Goal: Book appointment/travel/reservation

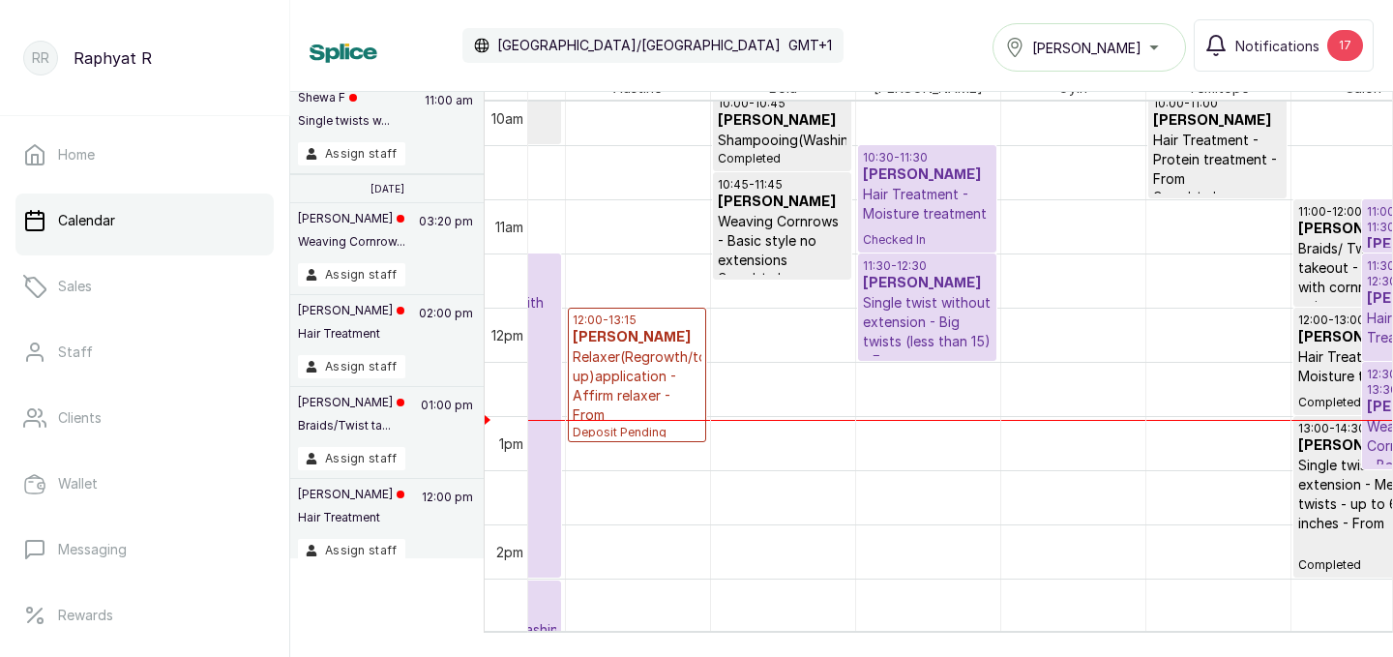
scroll to position [0, 442]
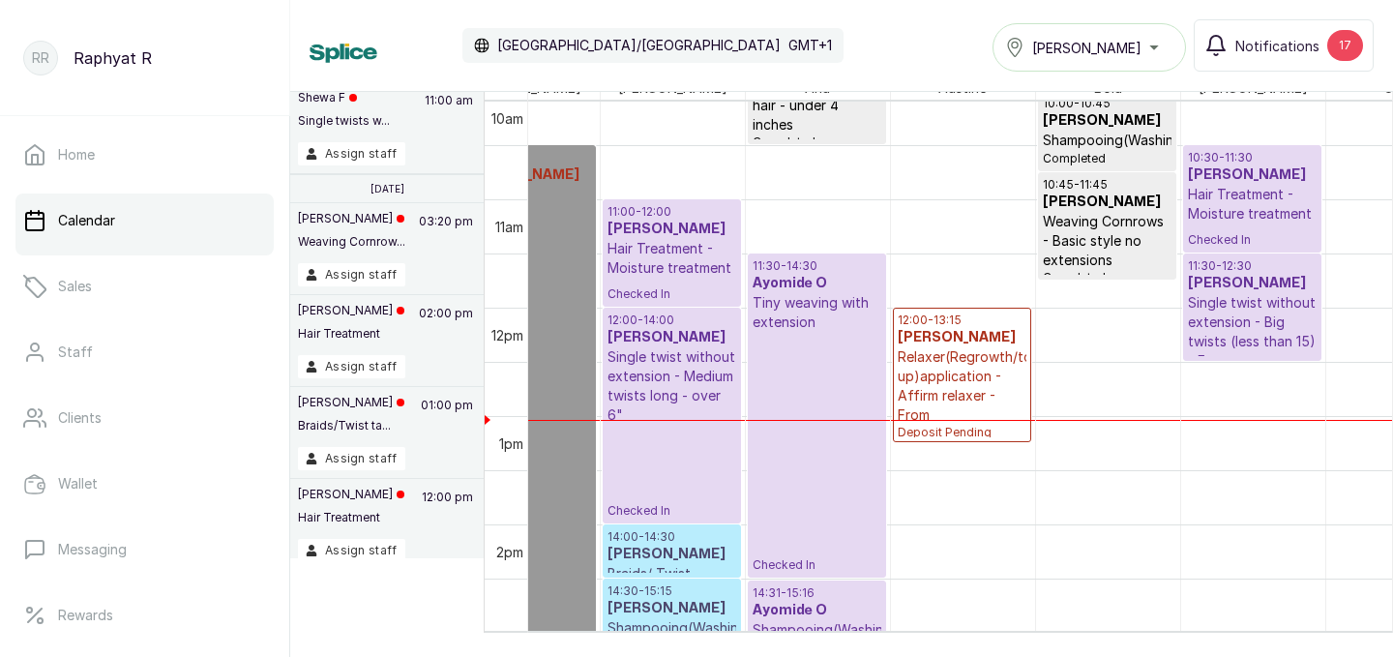
click at [1117, 54] on div "Tasala Lekki" at bounding box center [1089, 47] width 168 height 23
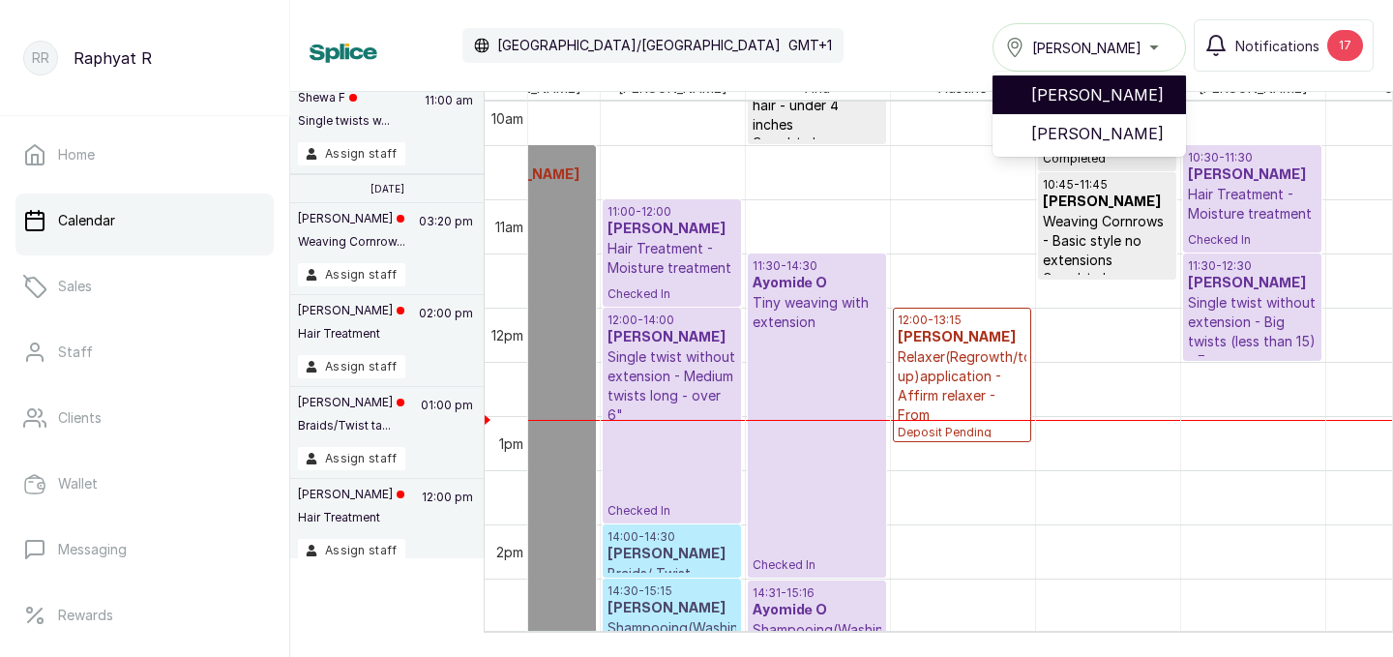
click at [1113, 103] on span "[PERSON_NAME]" at bounding box center [1100, 94] width 139 height 23
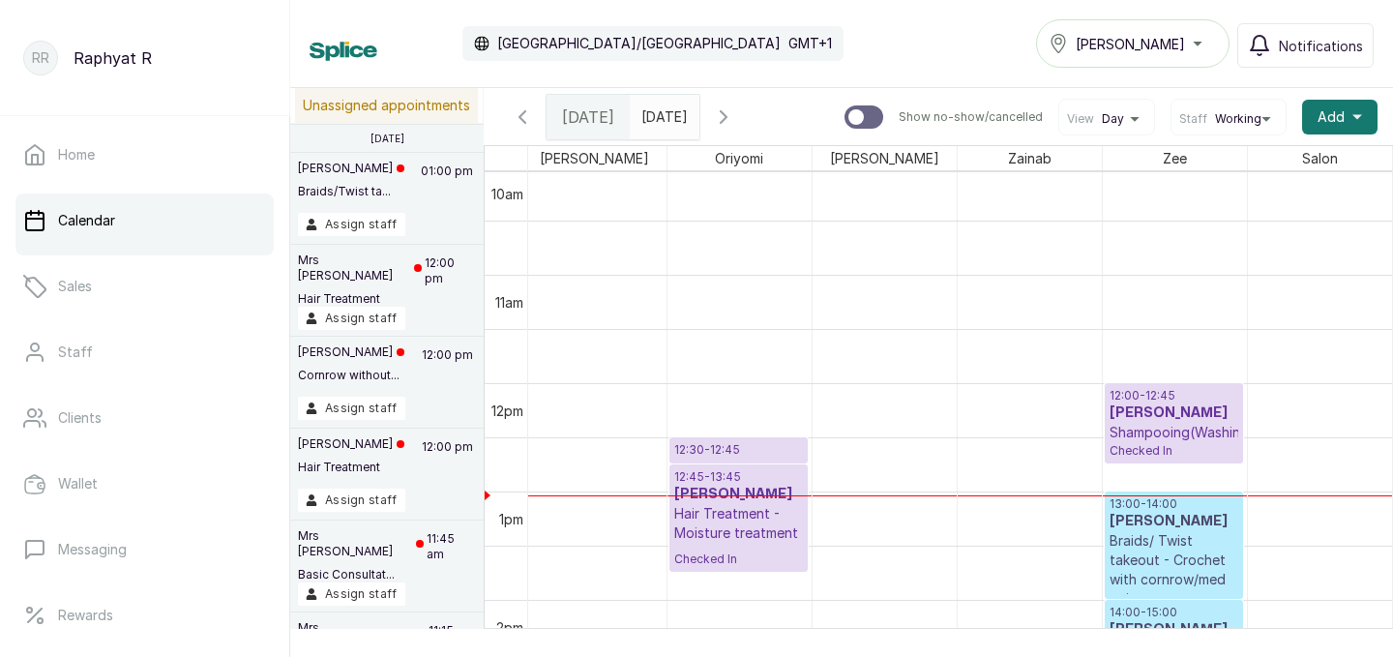
click at [1184, 396] on p "12:00 - 12:45" at bounding box center [1173, 395] width 129 height 15
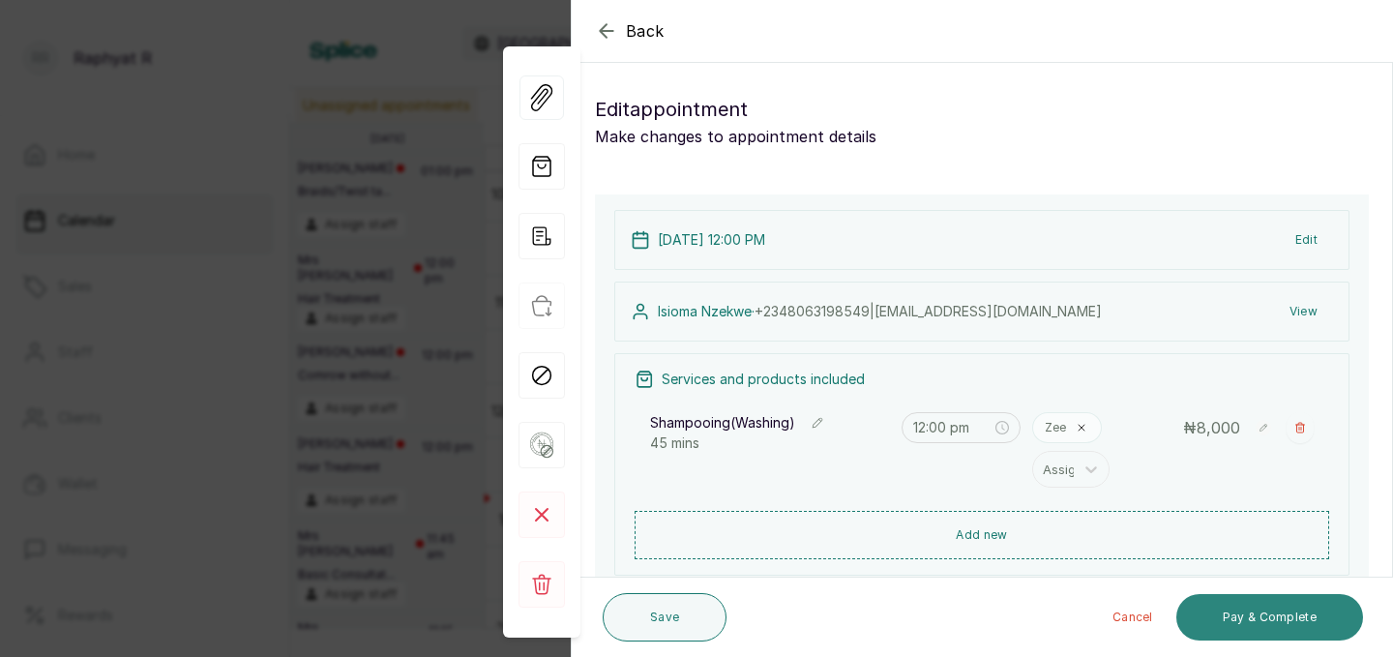
click at [1274, 607] on button "Pay & Complete" at bounding box center [1269, 617] width 187 height 46
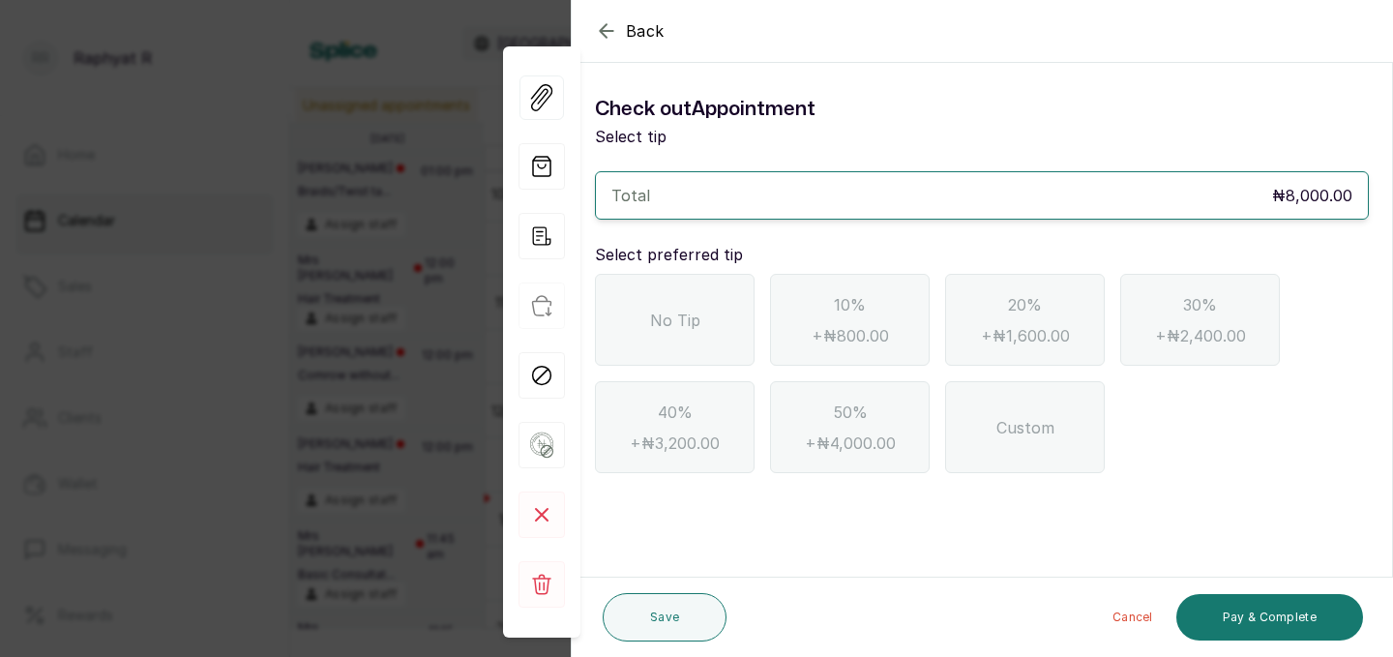
click at [630, 307] on div "No Tip" at bounding box center [675, 320] width 160 height 92
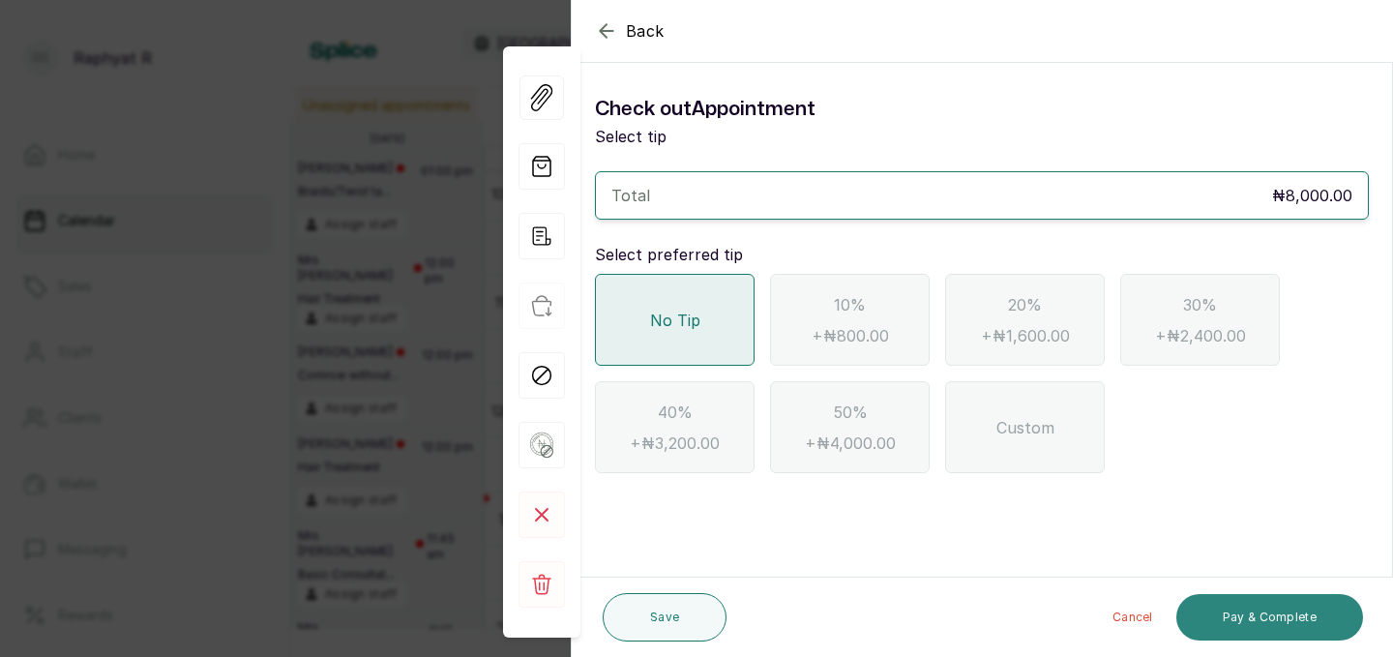
click at [1260, 603] on button "Pay & Complete" at bounding box center [1269, 617] width 187 height 46
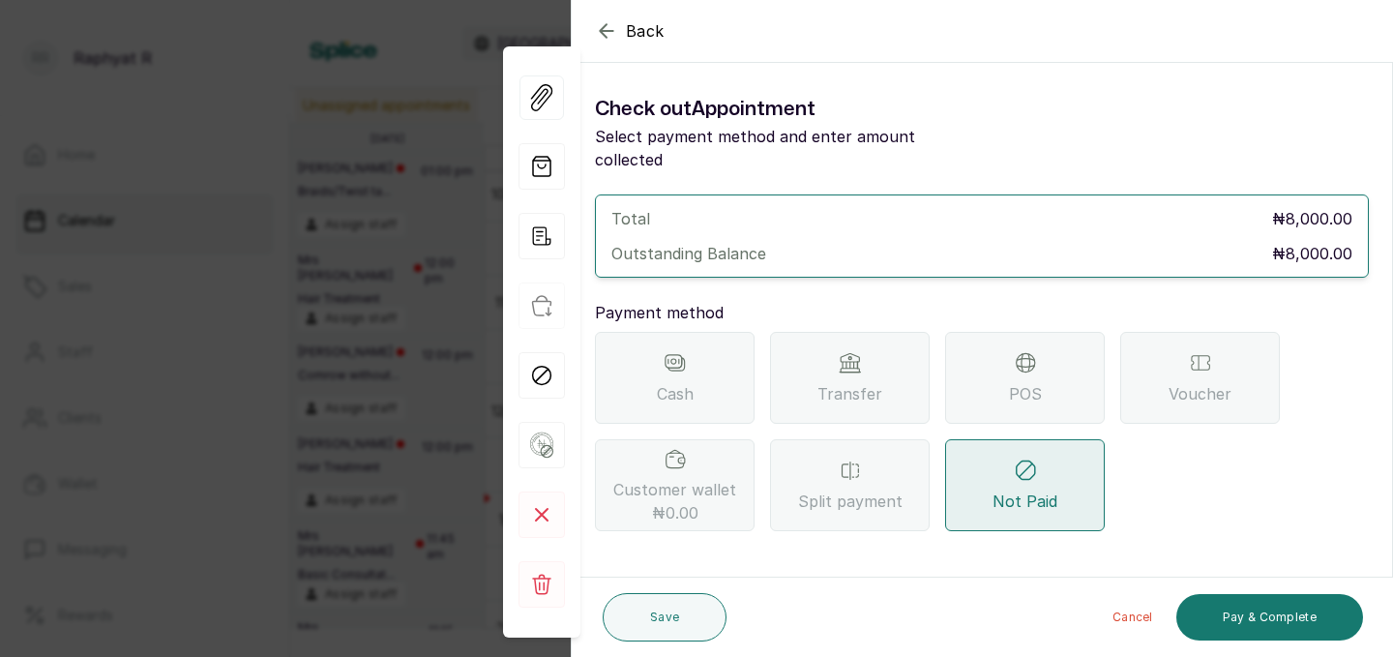
click at [1030, 354] on div "POS" at bounding box center [1025, 378] width 160 height 92
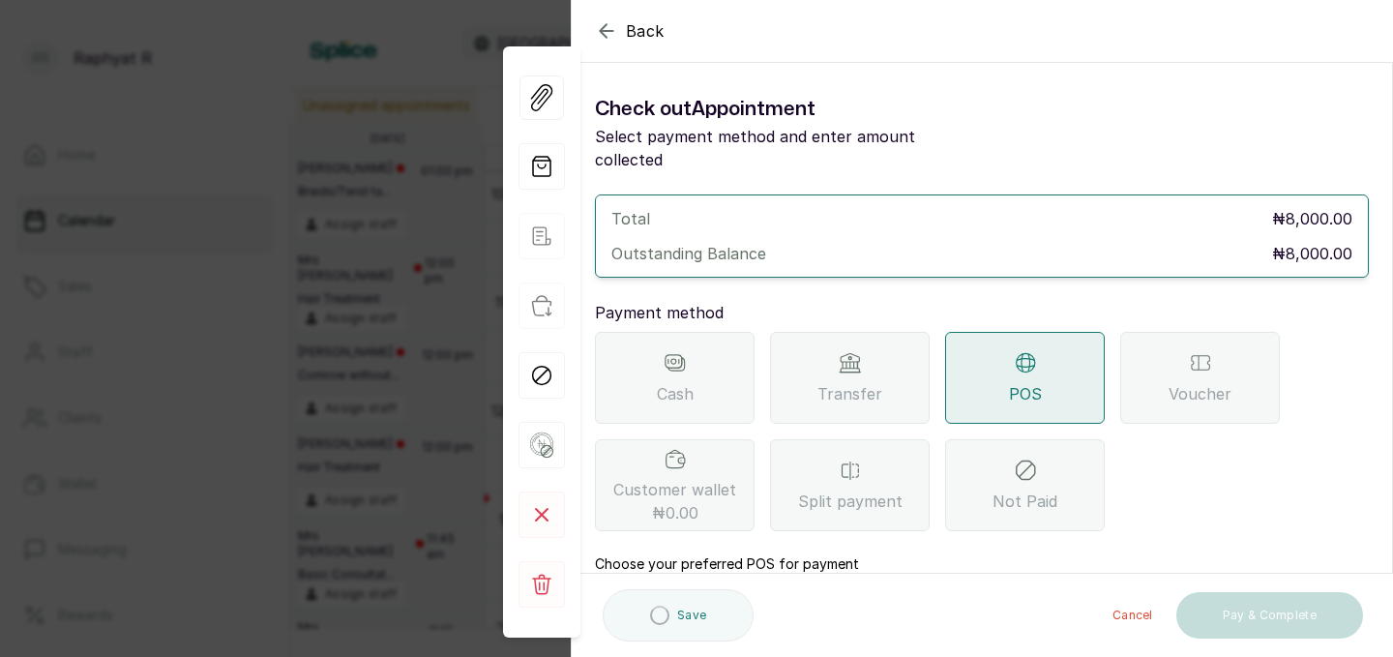
scroll to position [216, 0]
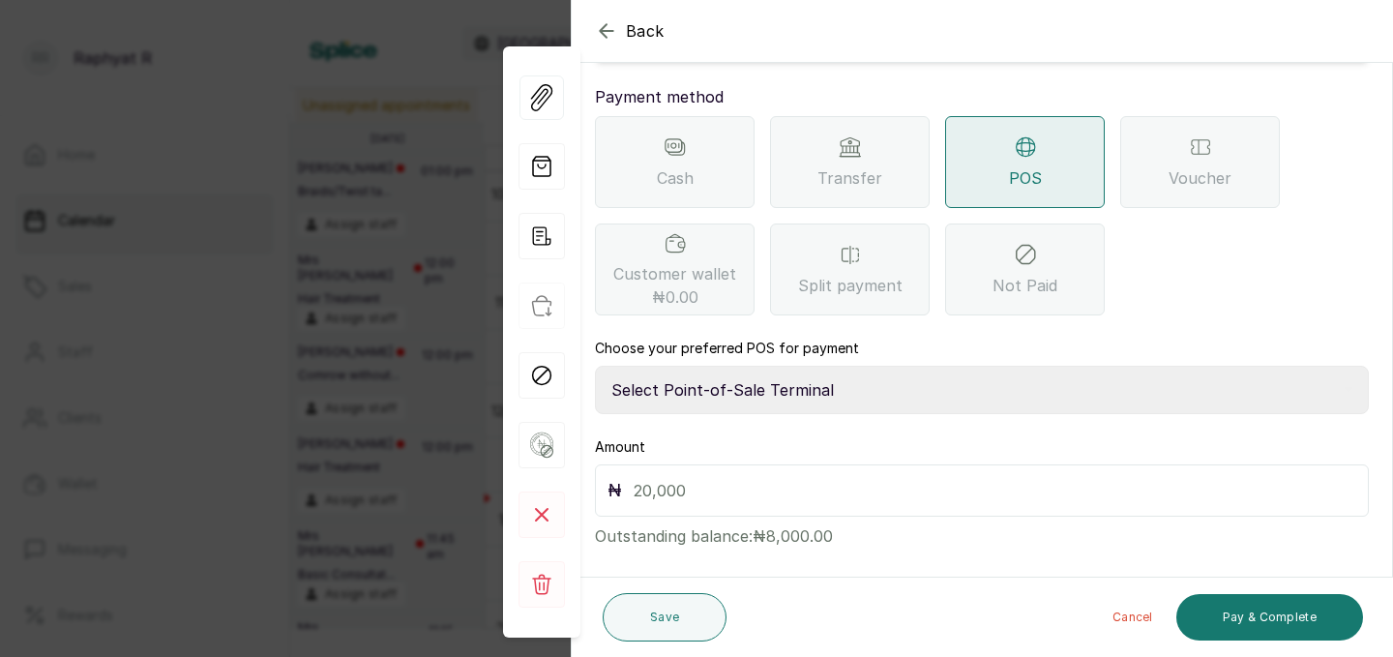
click at [925, 380] on select "Select Point-of-Sale Terminal Traction Providus Bank" at bounding box center [982, 390] width 774 height 48
select select "b1594abb-eea2-48ba-bf5f-ff0754569b84"
click at [787, 477] on input "text" at bounding box center [994, 490] width 722 height 27
type input "8,000"
click at [1232, 613] on button "Pay & Complete" at bounding box center [1269, 617] width 187 height 46
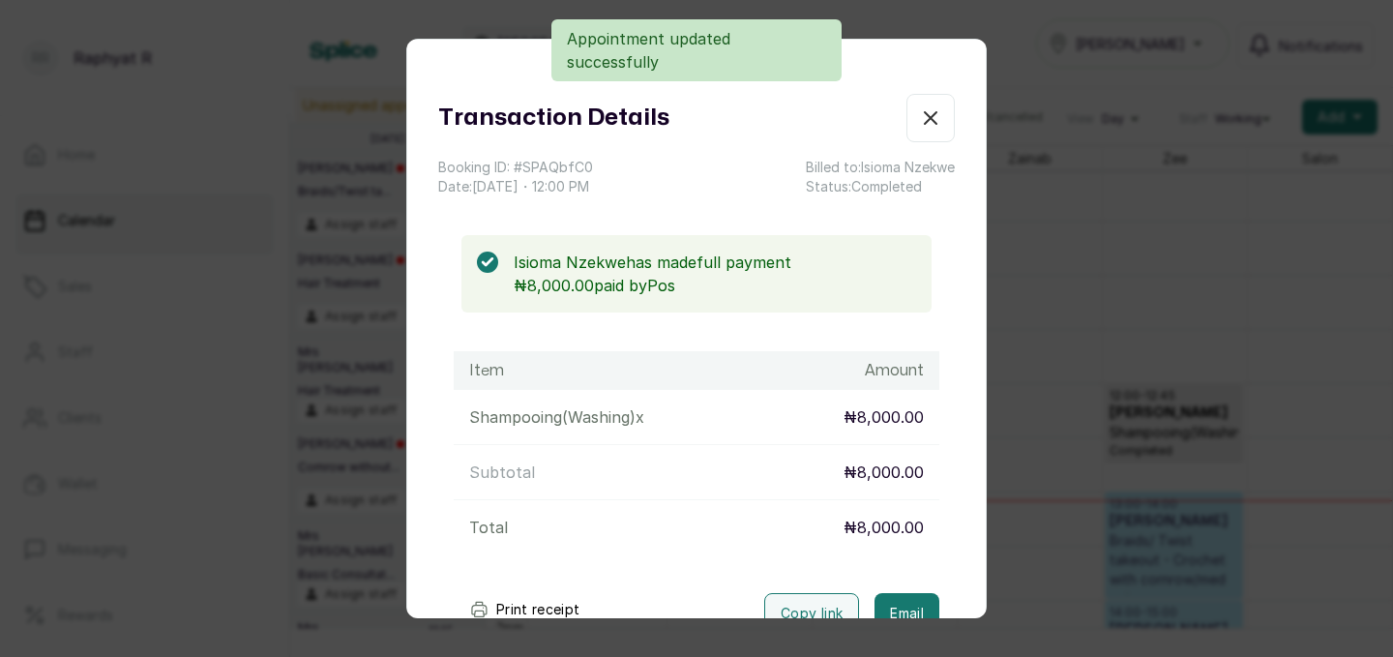
click at [934, 124] on icon "button" at bounding box center [930, 117] width 23 height 23
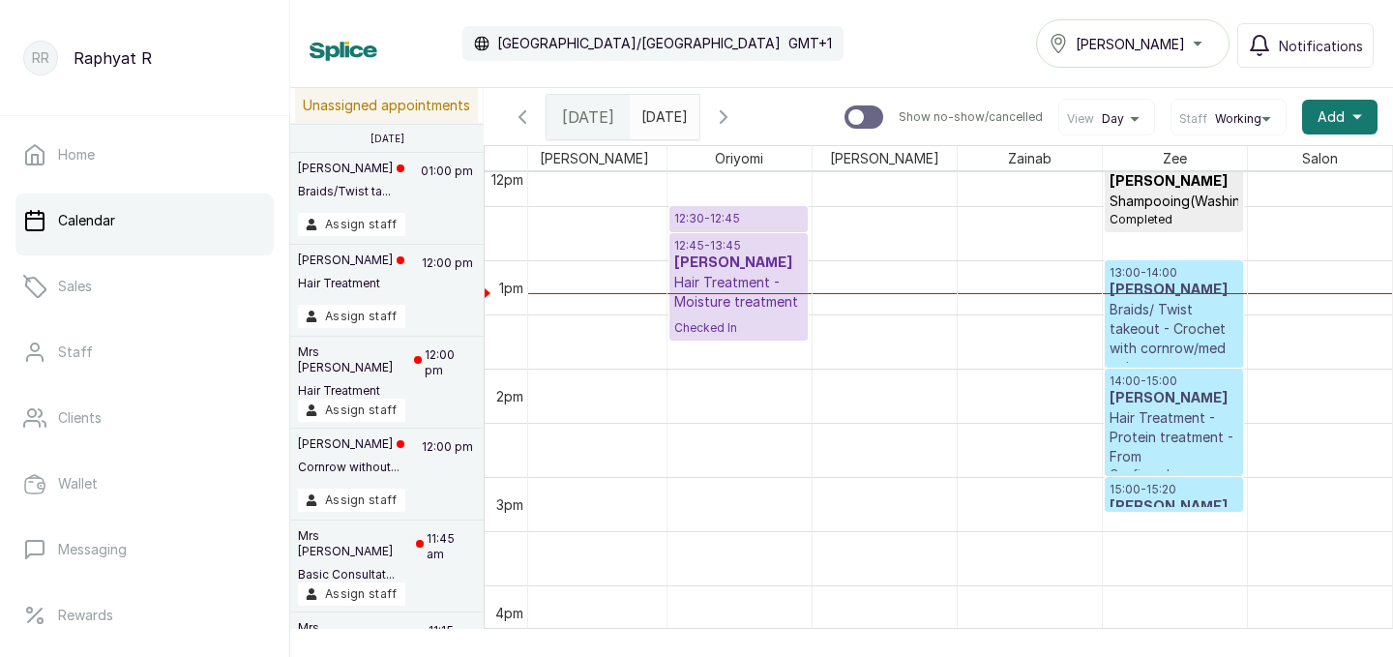
scroll to position [1362, 0]
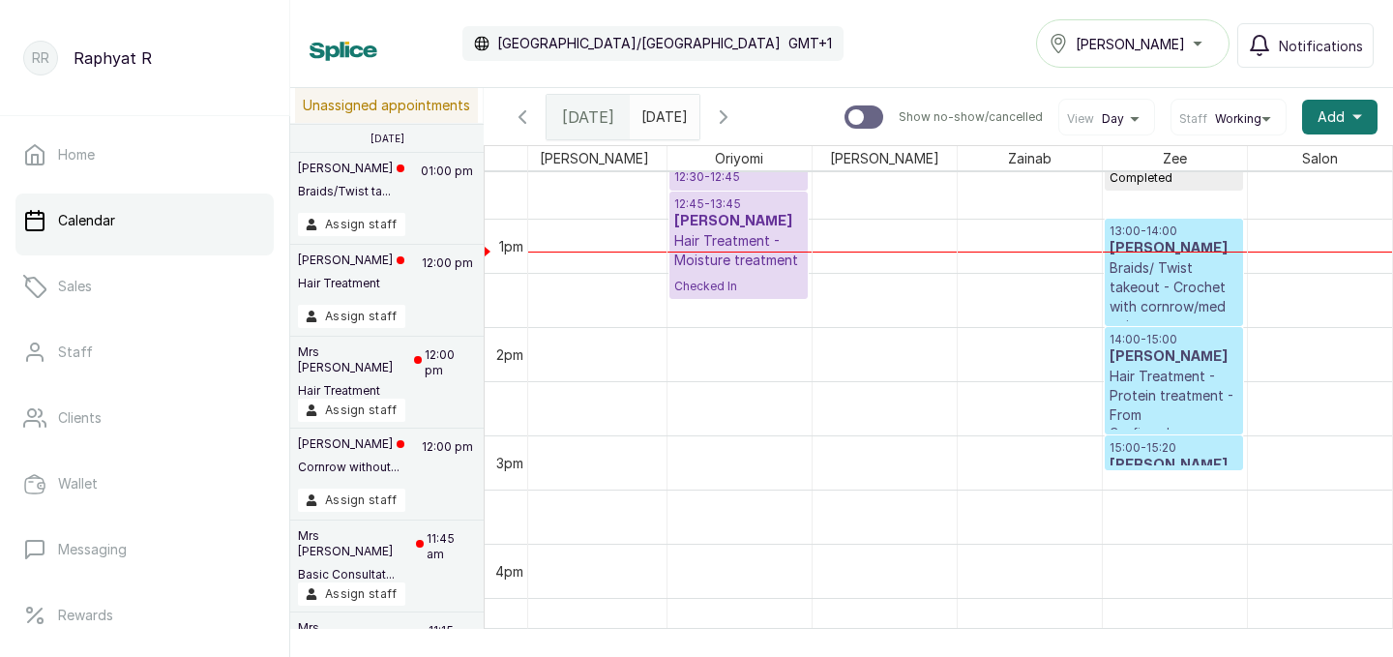
click at [1160, 291] on p "Braids/ Twist takeout - Crochet with cornrow/med twist" at bounding box center [1173, 296] width 129 height 77
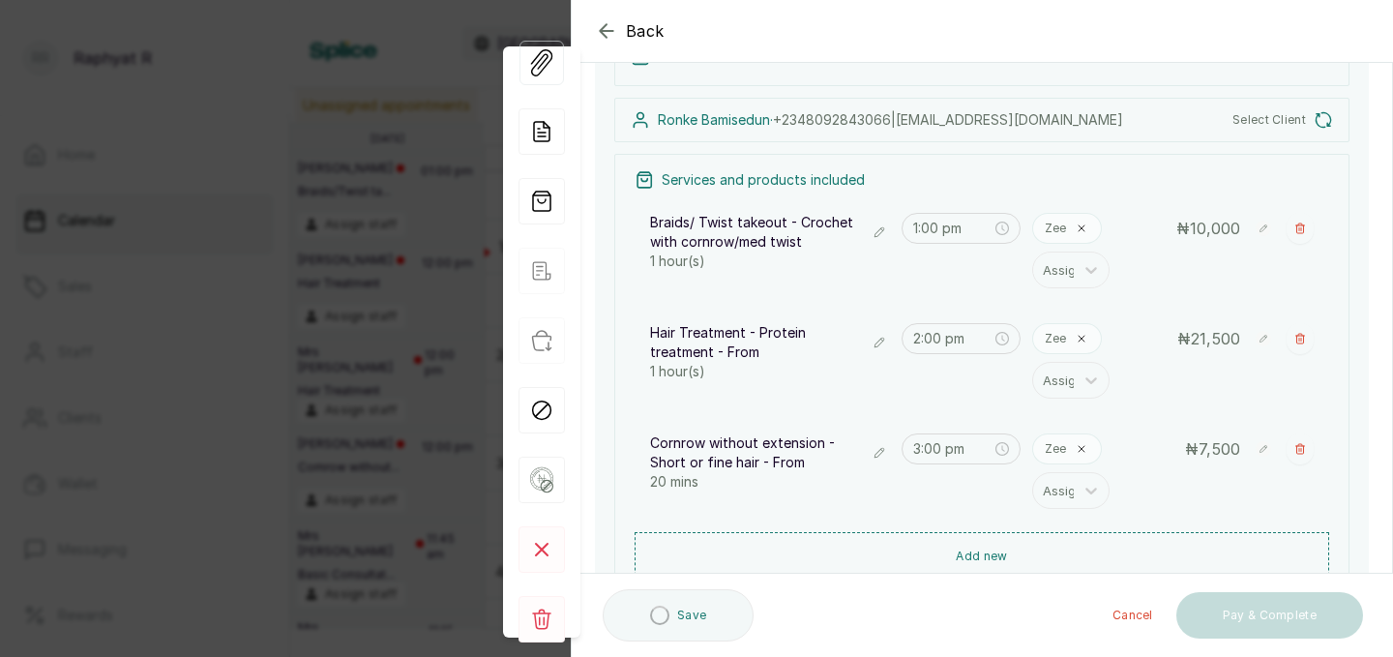
scroll to position [188, 0]
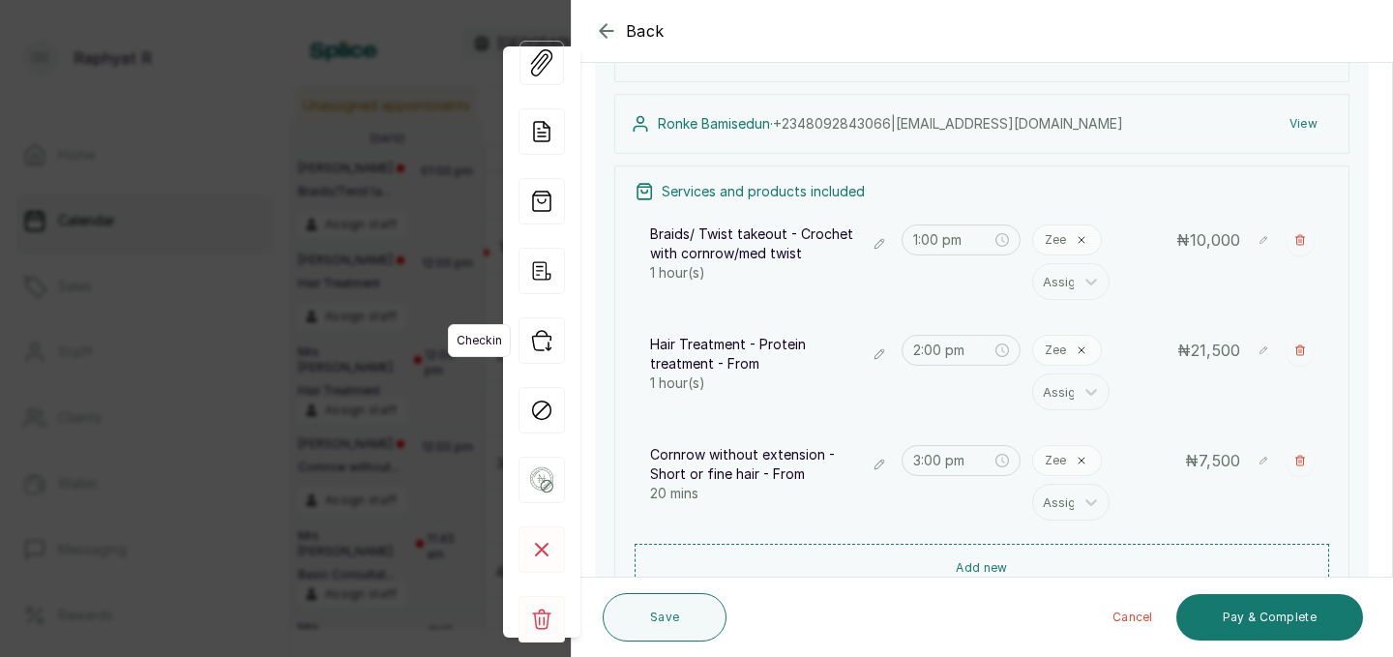
click at [549, 330] on icon "button" at bounding box center [541, 340] width 46 height 46
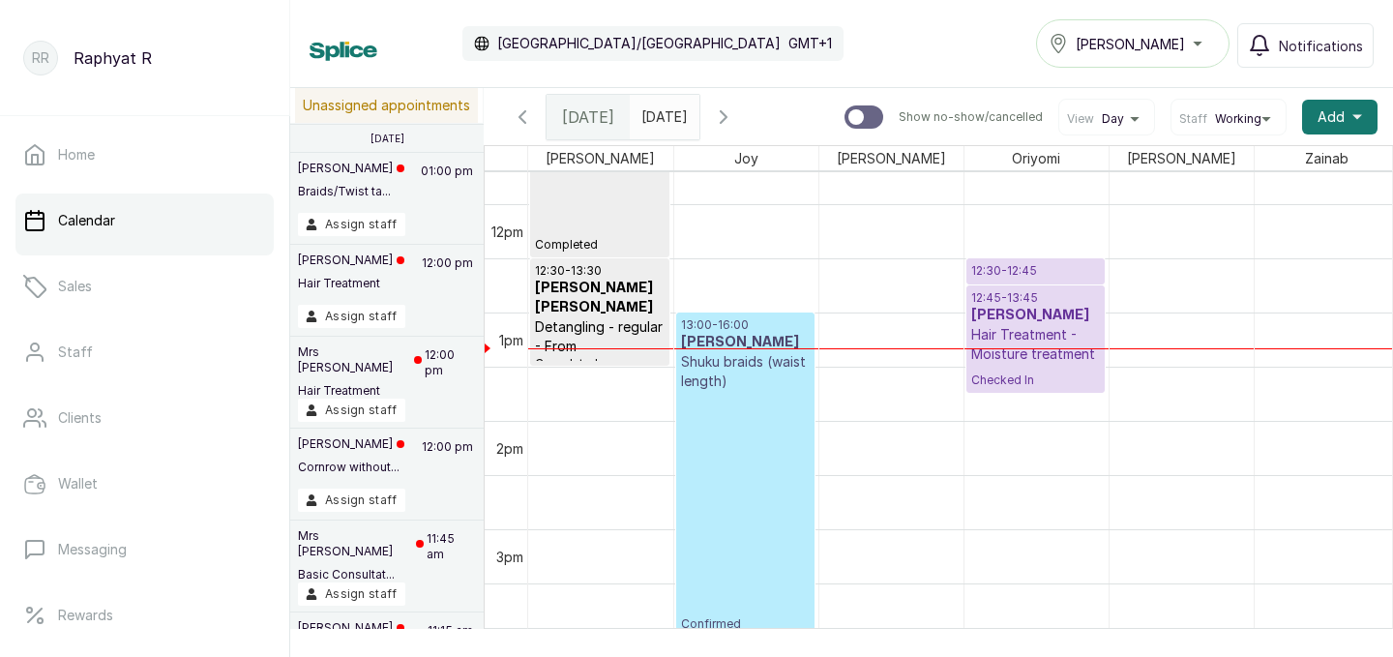
scroll to position [1333, 0]
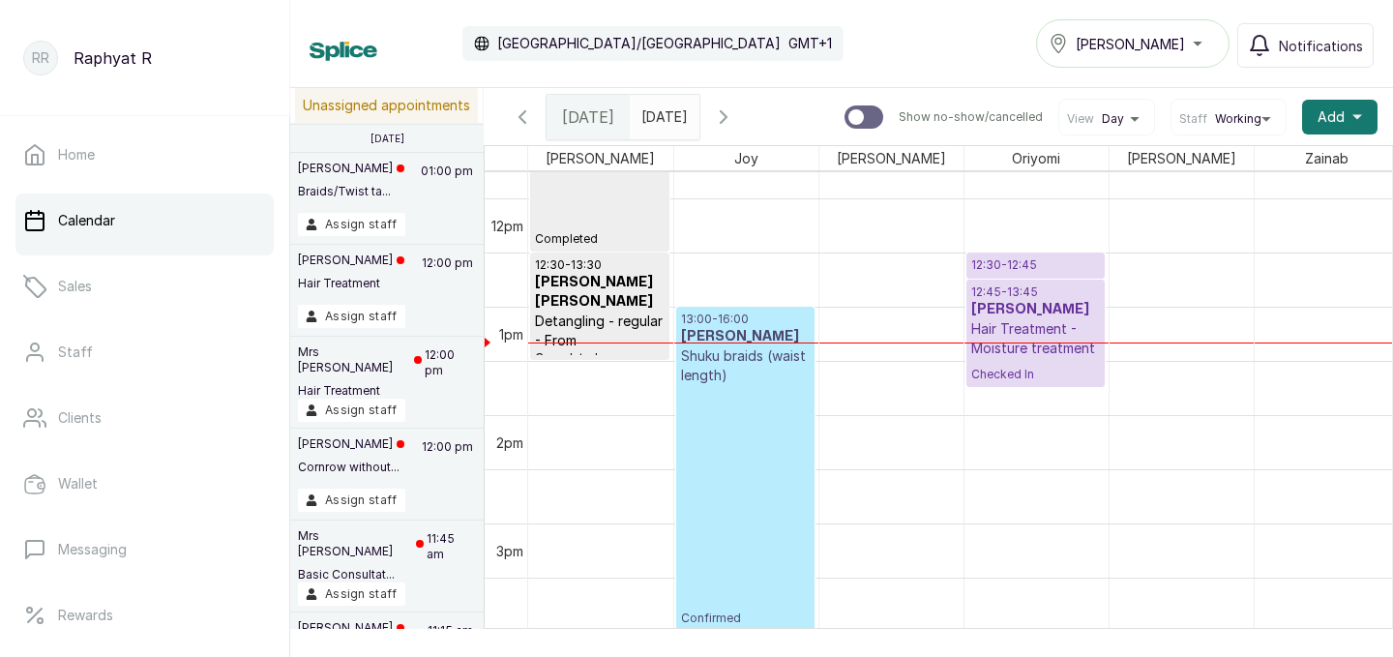
click at [730, 317] on p "13:00 - 16:00" at bounding box center [745, 318] width 129 height 15
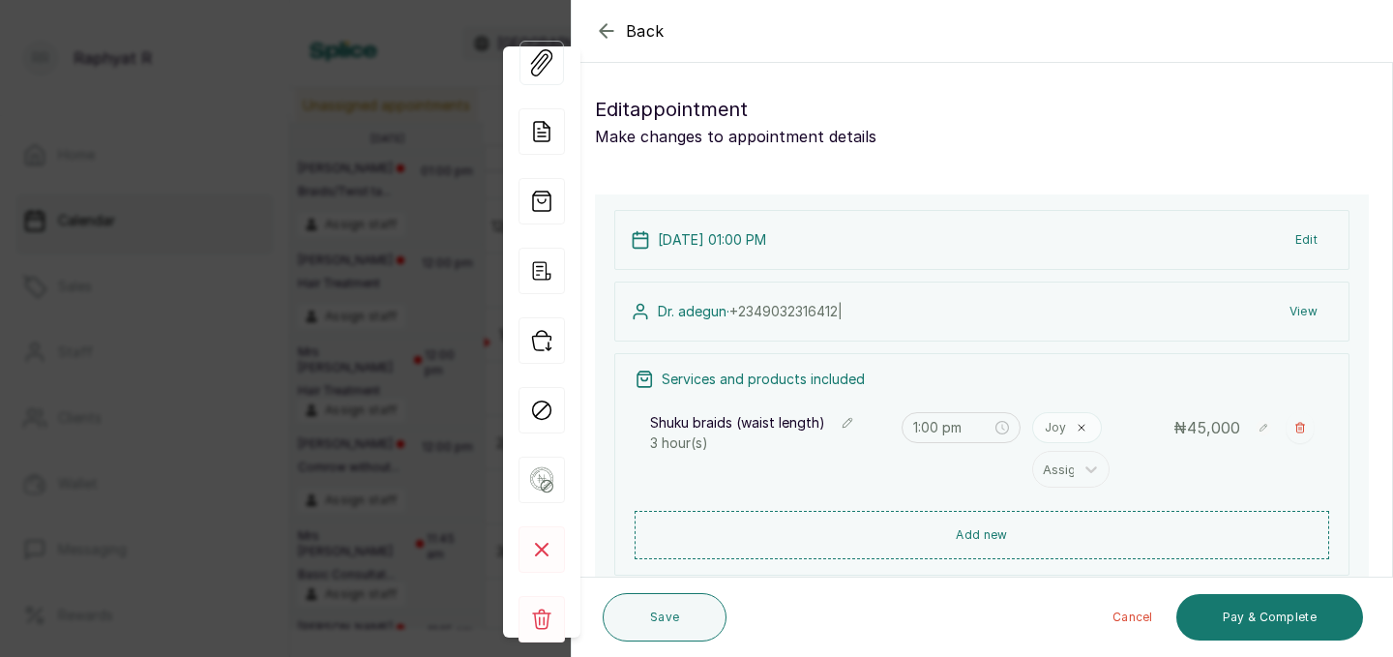
click at [1306, 241] on button "Edit" at bounding box center [1305, 239] width 53 height 35
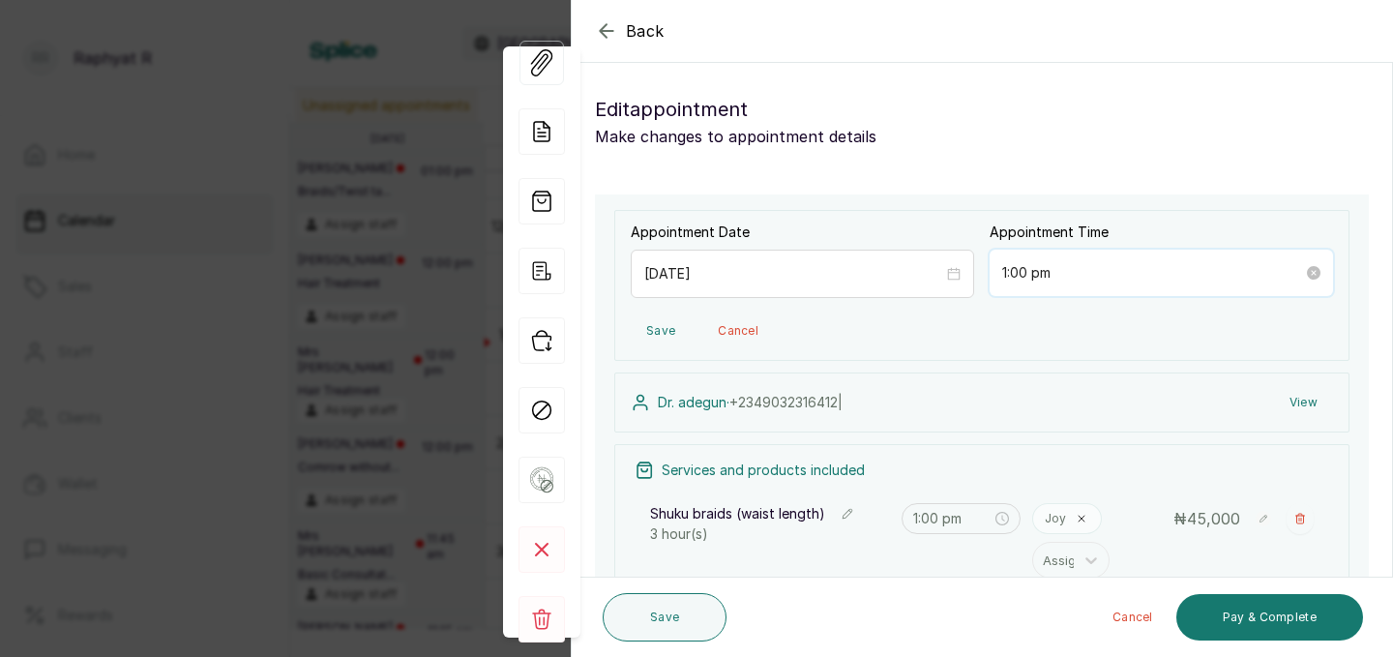
click at [1051, 281] on input "1:00 pm" at bounding box center [1152, 272] width 301 height 21
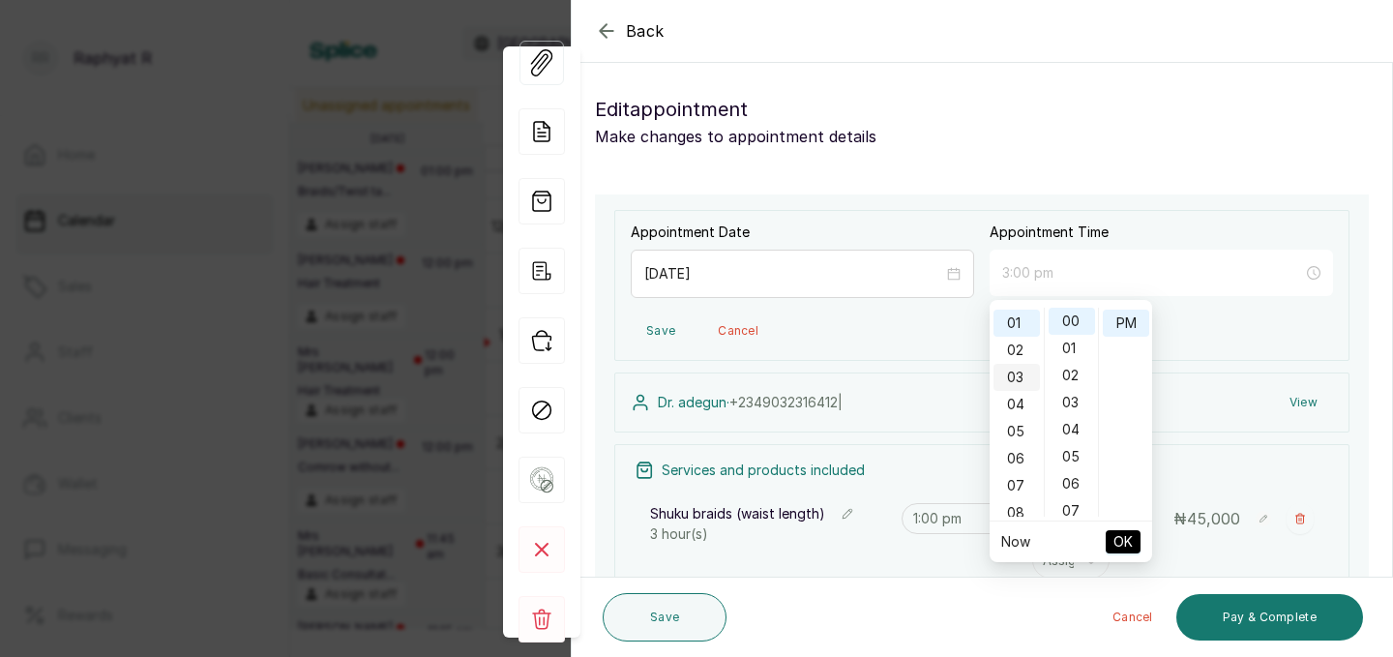
click at [1013, 372] on div "03" at bounding box center [1016, 377] width 46 height 27
type input "3:00 pm"
click at [1126, 545] on span "OK" at bounding box center [1122, 541] width 19 height 37
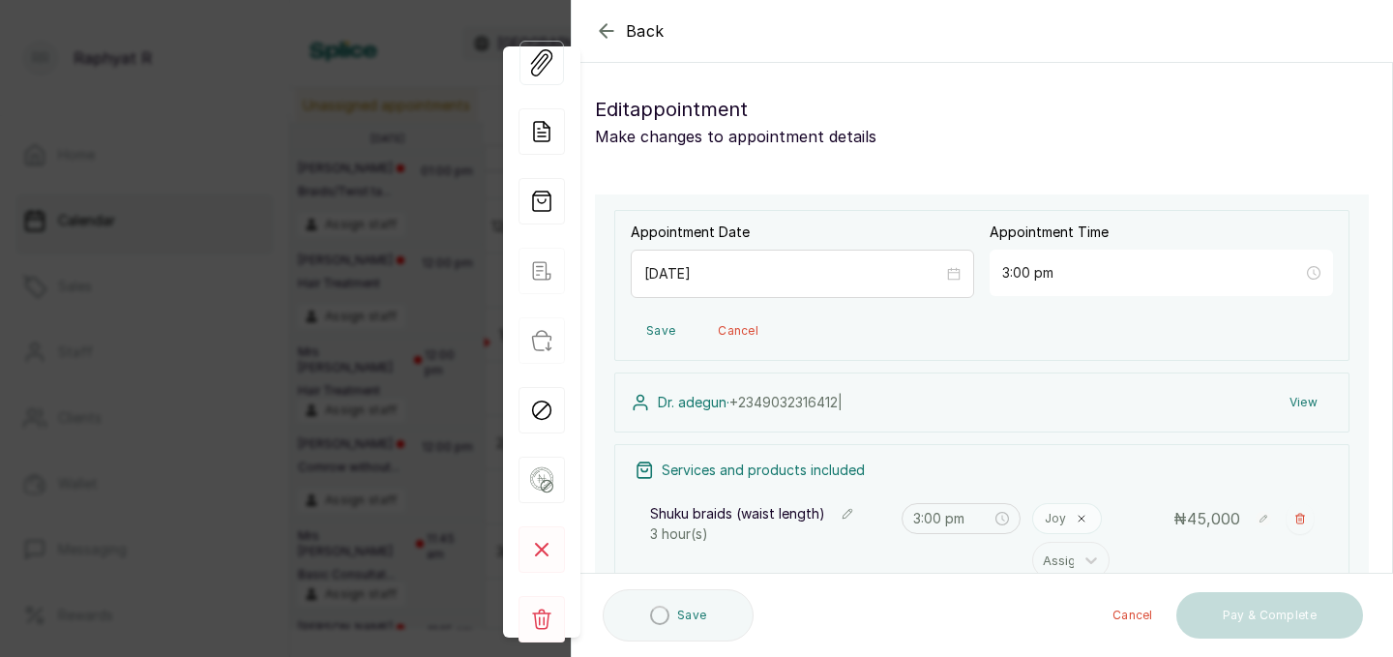
type input "3:00 pm"
click at [1126, 545] on div "Joy Assign" at bounding box center [1107, 540] width 150 height 75
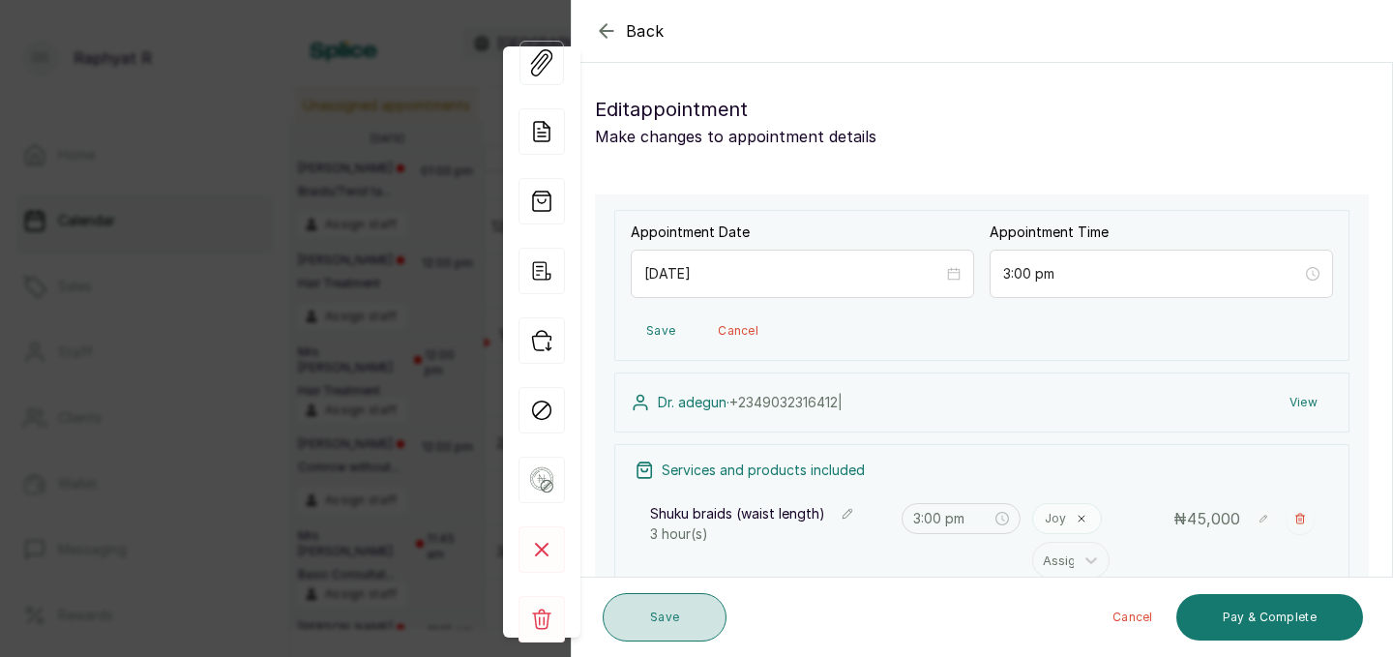
click at [674, 610] on button "Save" at bounding box center [664, 617] width 124 height 48
